Goal: Task Accomplishment & Management: Use online tool/utility

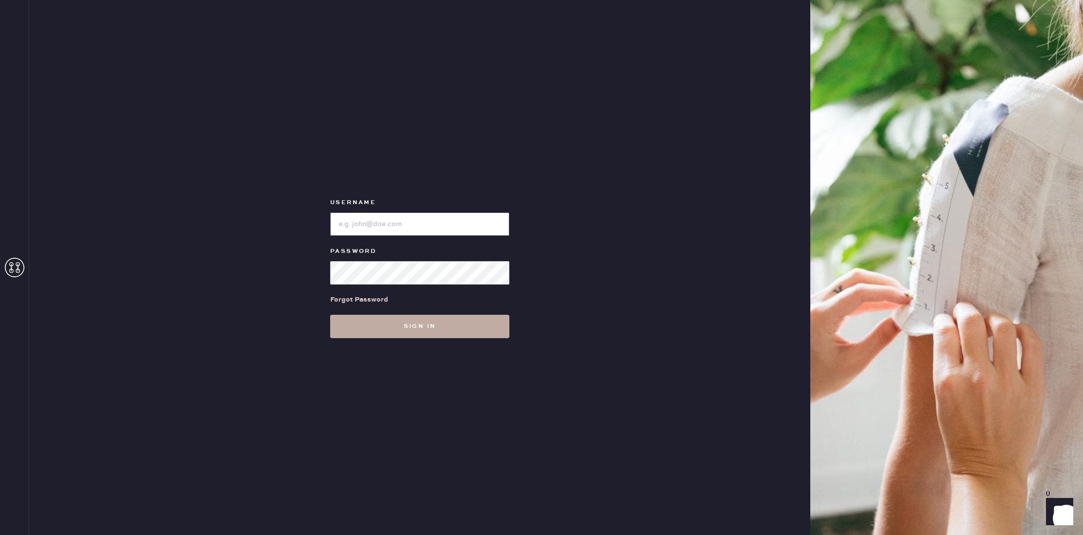
type input "reformationflatiron"
click at [388, 330] on button "Sign in" at bounding box center [419, 326] width 179 height 23
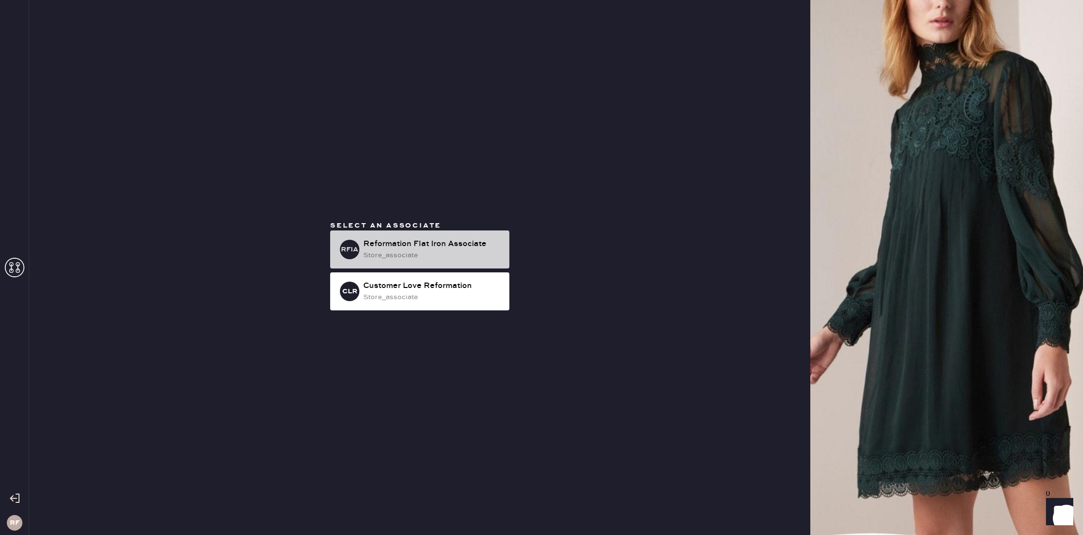
click at [438, 259] on div "store_associate" at bounding box center [432, 255] width 138 height 11
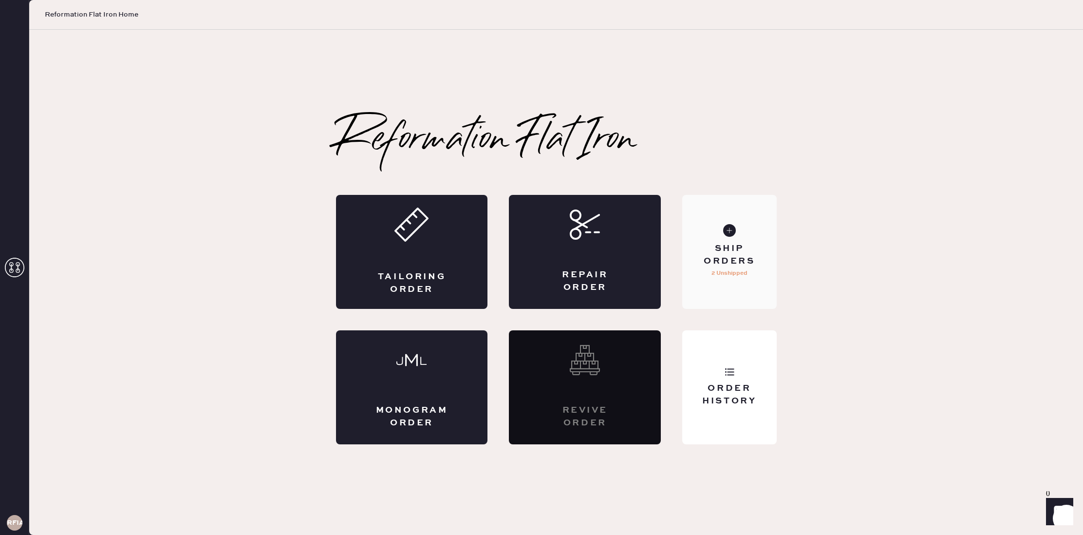
click at [737, 236] on div "Ship Orders 2 Unshipped" at bounding box center [729, 252] width 94 height 114
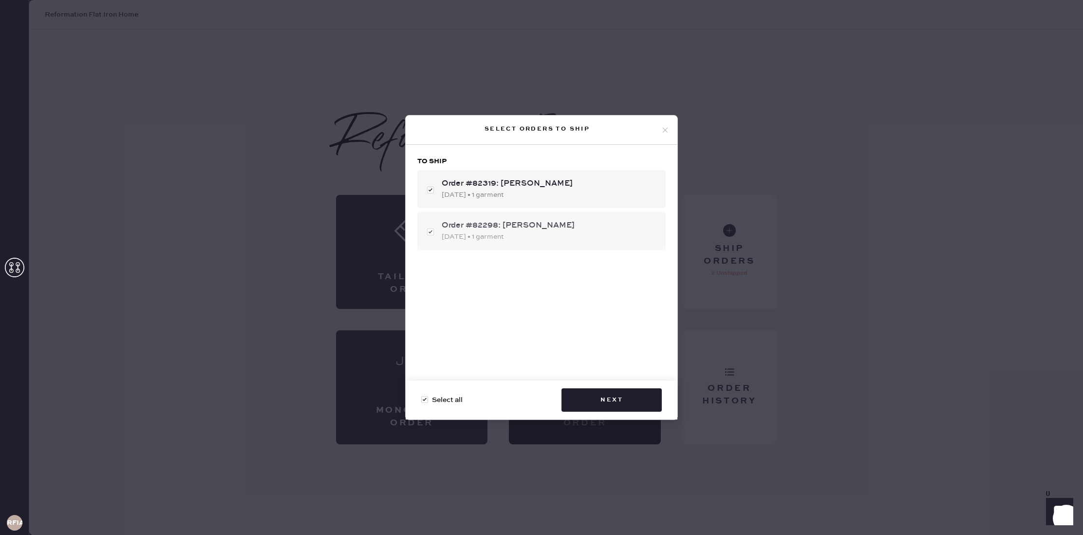
click at [560, 223] on div "Order #82298: [PERSON_NAME]" at bounding box center [550, 226] width 216 height 12
checkbox input "false"
click at [559, 224] on div "Order #82298: [PERSON_NAME]" at bounding box center [550, 226] width 216 height 12
checkbox input "true"
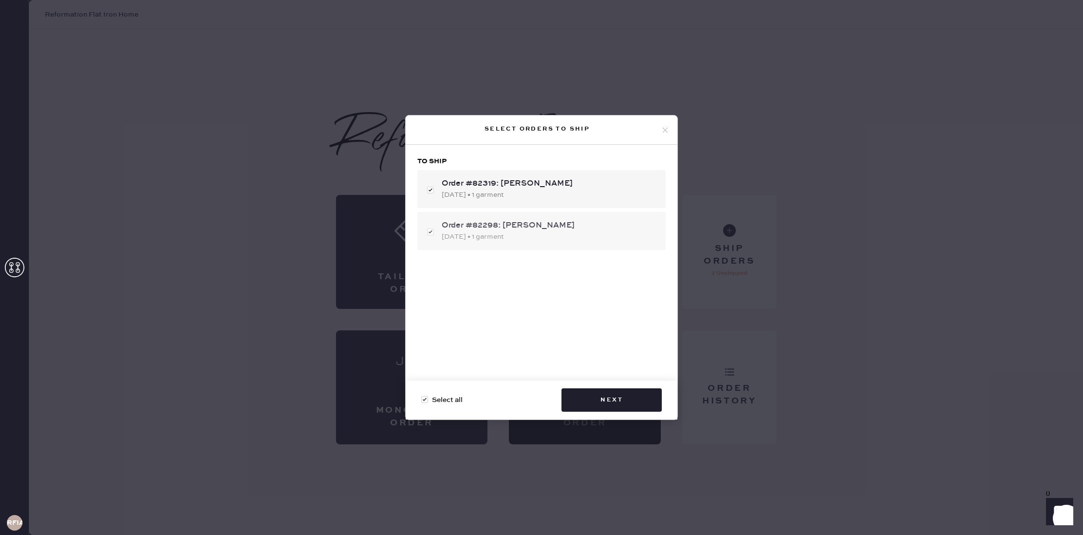
checkbox input "true"
click at [509, 192] on div "[DATE] • 1 garment" at bounding box center [550, 194] width 216 height 11
checkbox input "false"
click at [647, 398] on button "Next" at bounding box center [612, 399] width 100 height 23
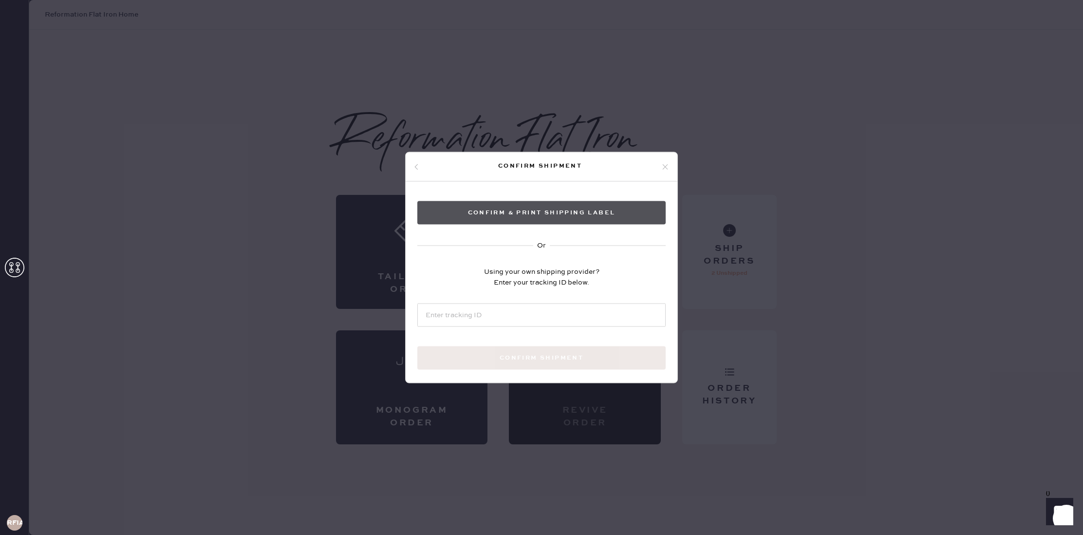
click at [561, 214] on button "Confirm & Print shipping label" at bounding box center [541, 212] width 248 height 23
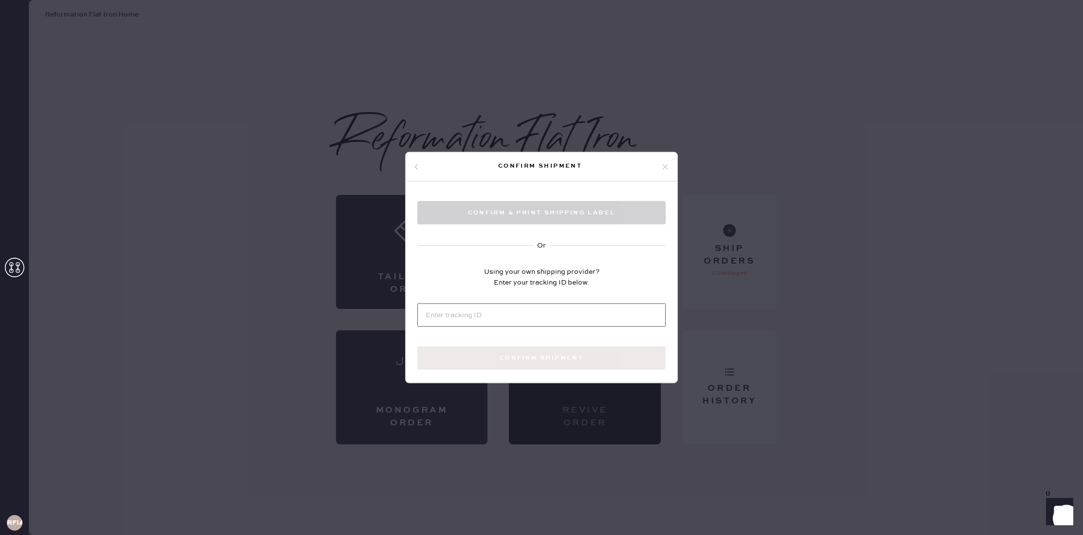
click at [491, 317] on input at bounding box center [541, 314] width 248 height 23
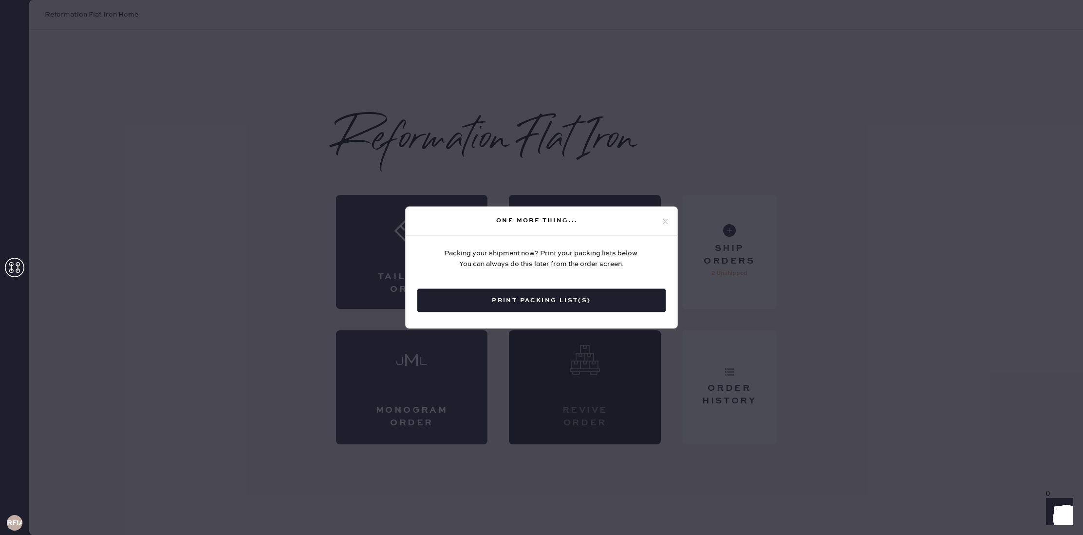
click at [621, 301] on button "Print Packing List(s)" at bounding box center [541, 300] width 248 height 23
